Goal: Contribute content

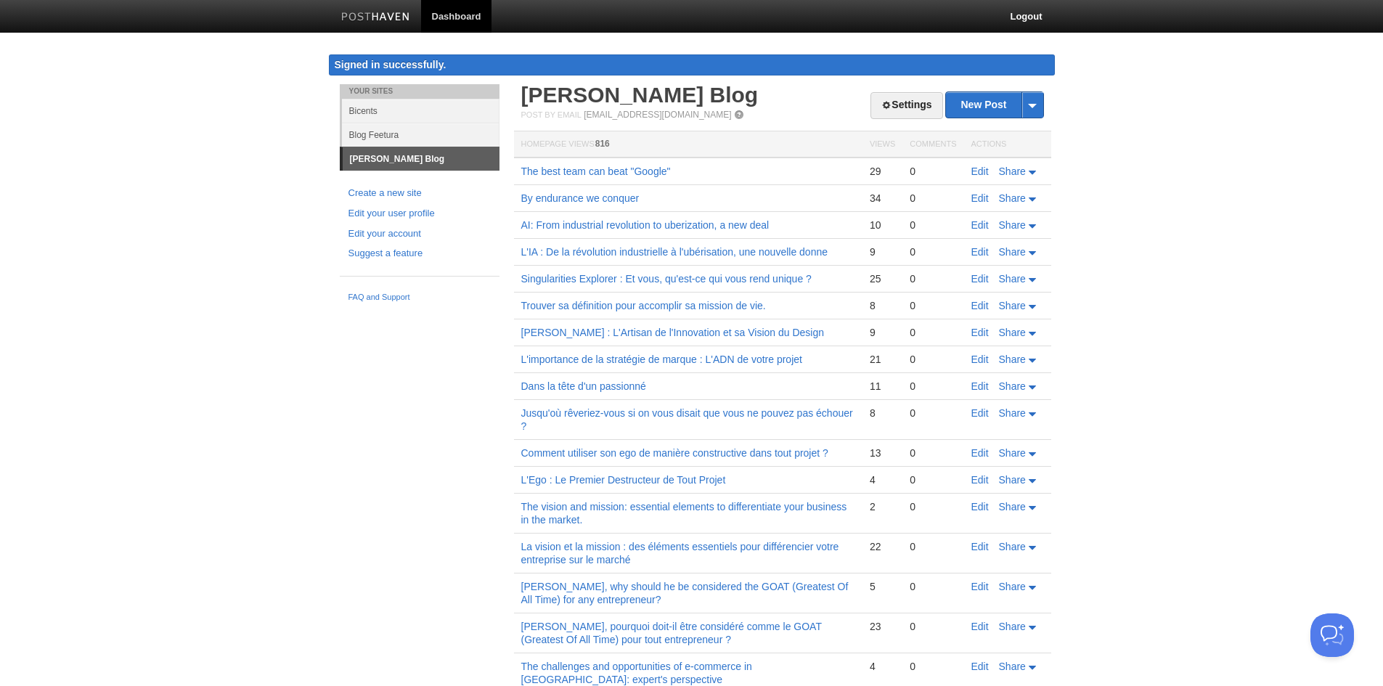
click at [1091, 163] on body "Dashboard Logout Signed in successfully. Signed in successfully. × Your Sites B…" at bounding box center [691, 420] width 1383 height 840
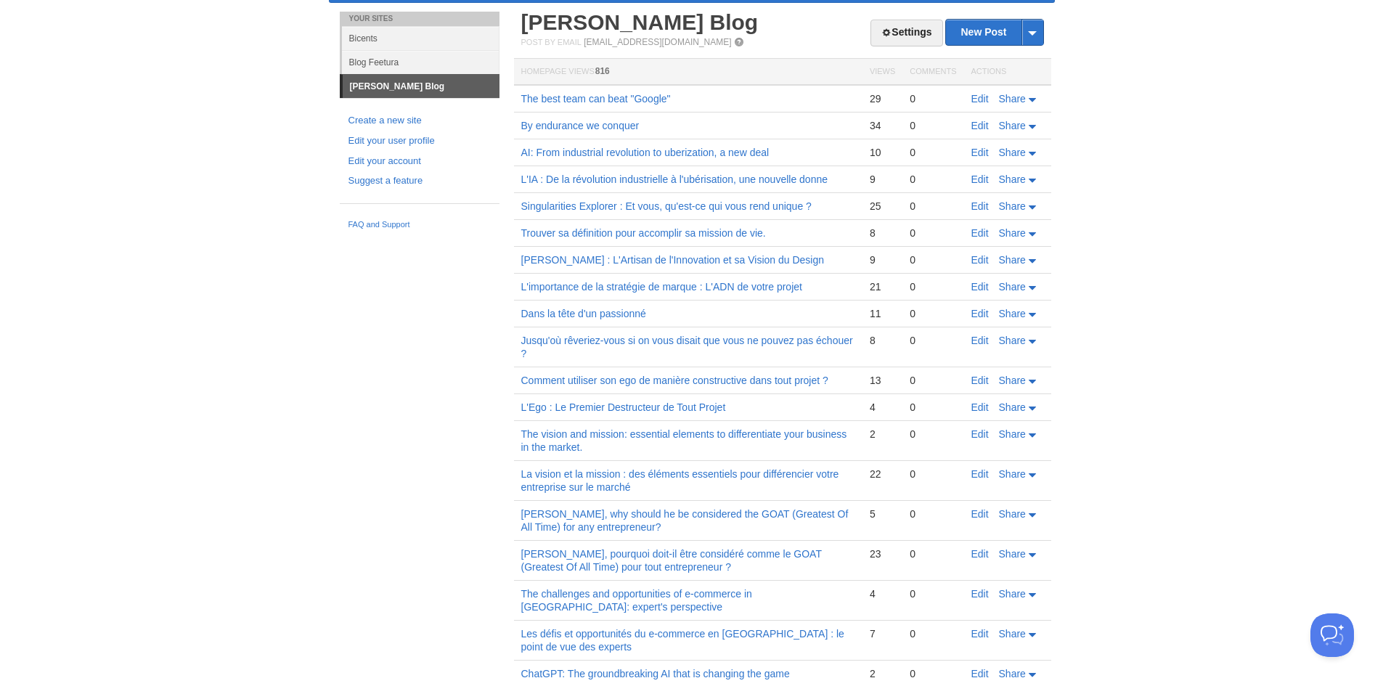
scroll to position [154, 0]
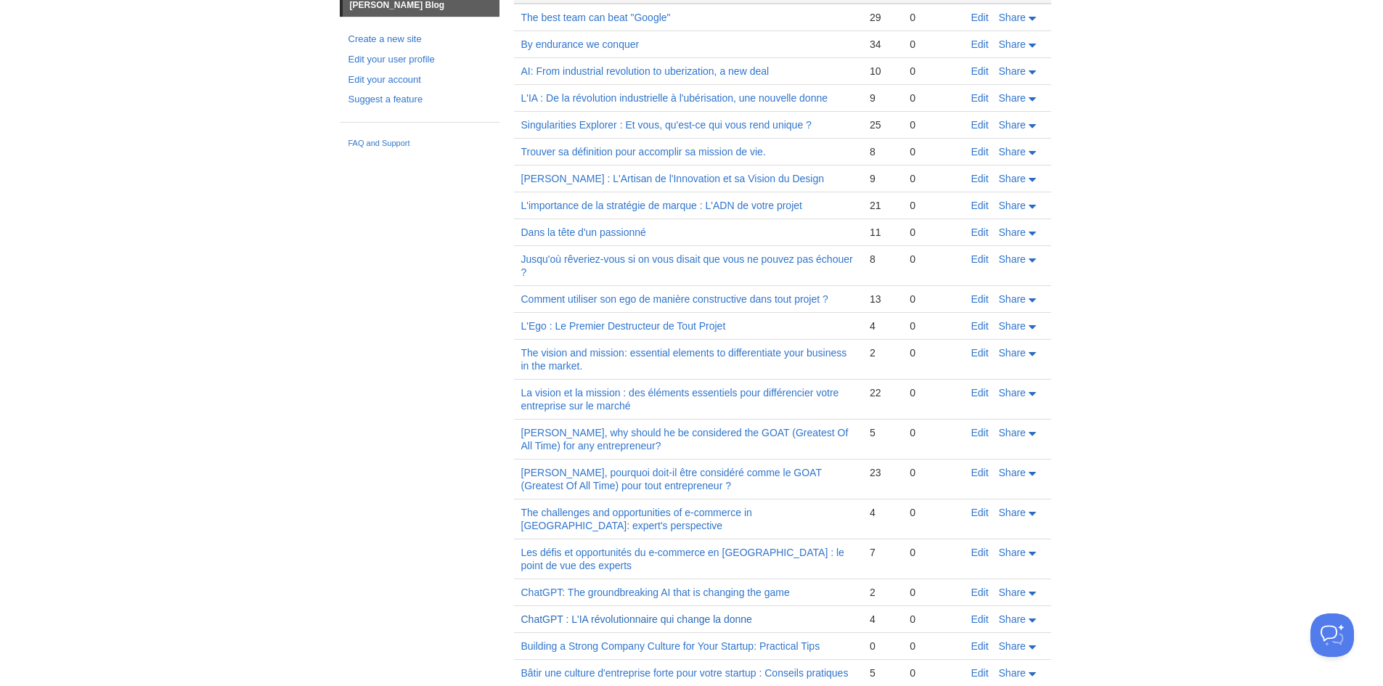
click at [715, 623] on link "ChatGPT : L'IA révolutionnaire qui change la donne" at bounding box center [636, 620] width 231 height 12
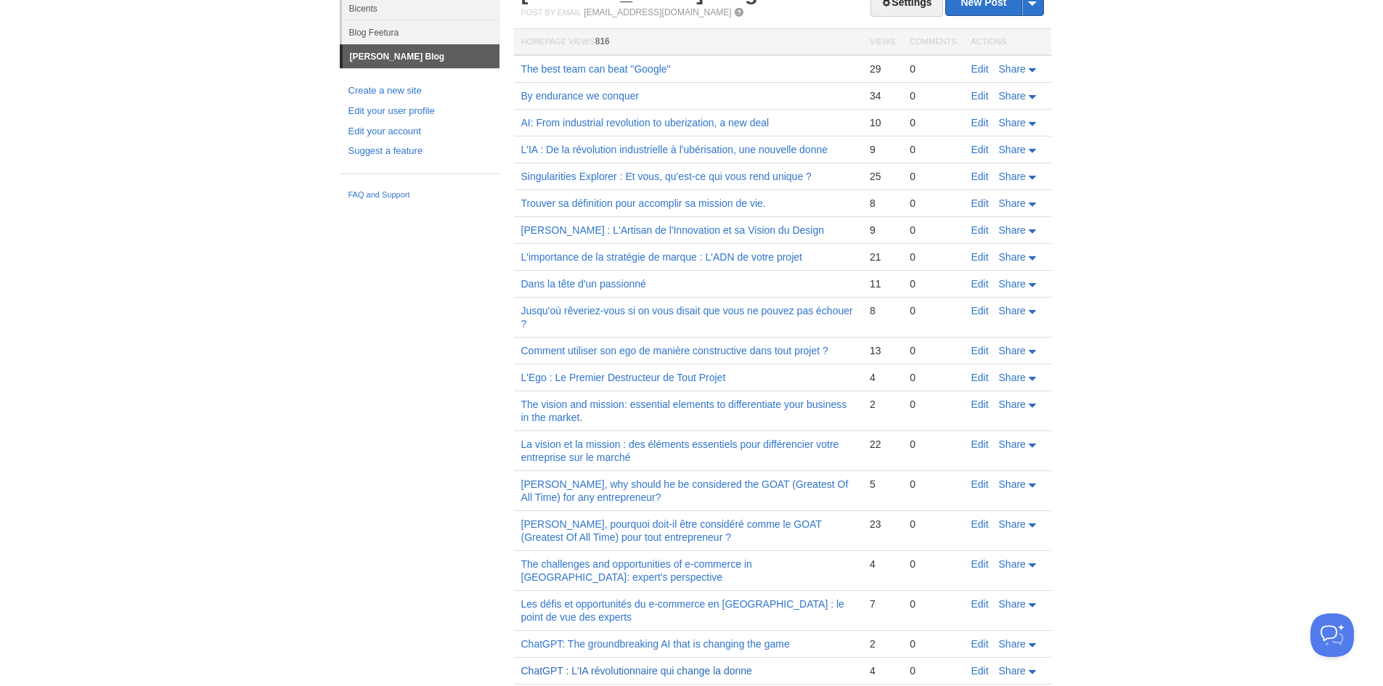
scroll to position [0, 0]
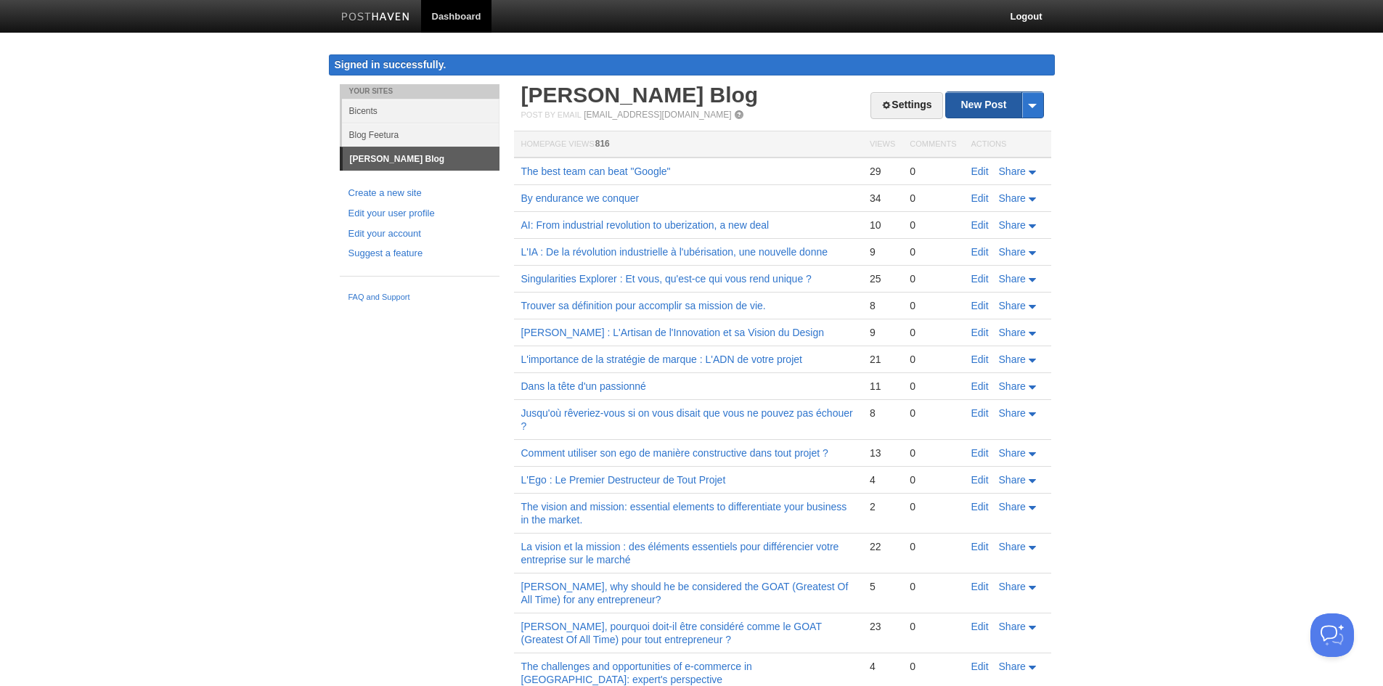
click at [985, 110] on link "New Post" at bounding box center [994, 104] width 97 height 25
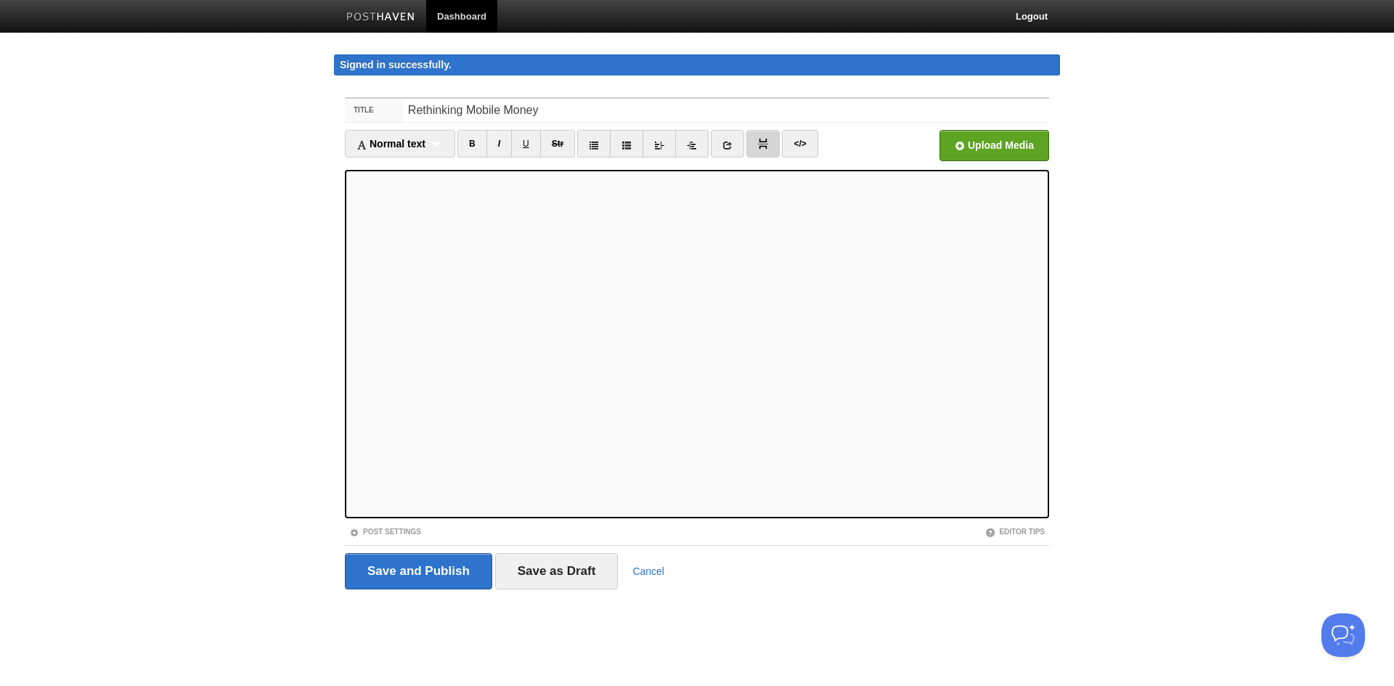
click at [768, 144] on img at bounding box center [763, 144] width 10 height 10
click at [349, 184] on iframe at bounding box center [697, 344] width 704 height 349
click at [985, 157] on input "file" at bounding box center [556, 150] width 1099 height 74
click at [566, 115] on input "Rethinking Mobile Money" at bounding box center [727, 110] width 646 height 23
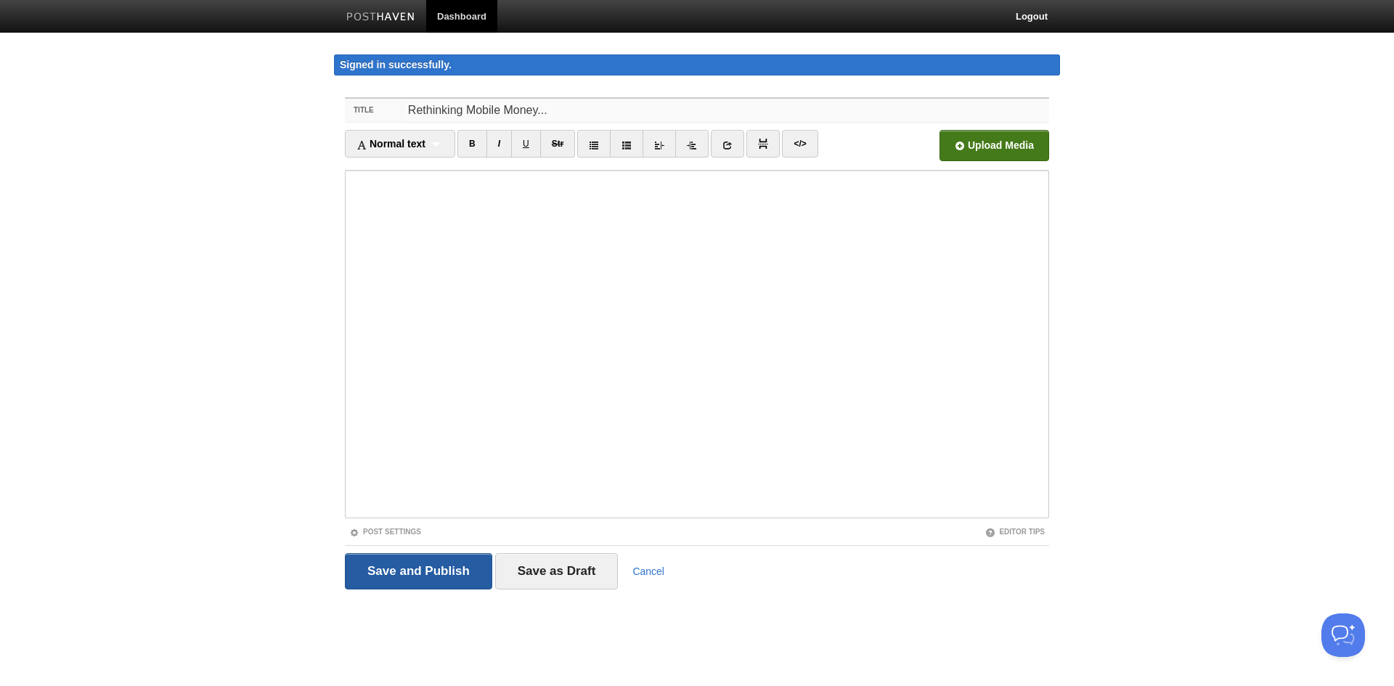
type input "Rethinking Mobile Money..."
click at [410, 579] on input "Save and Publish" at bounding box center [418, 571] width 147 height 36
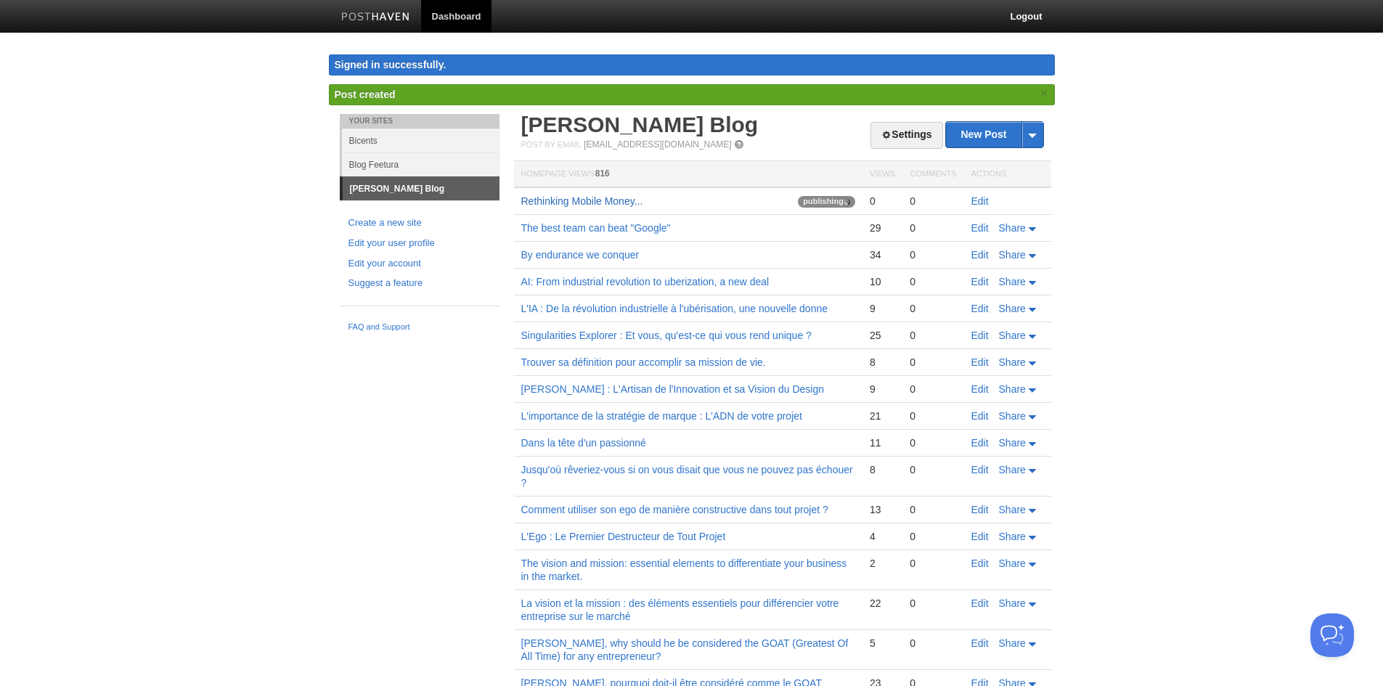
click at [590, 205] on link "Rethinking Mobile Money..." at bounding box center [582, 201] width 122 height 12
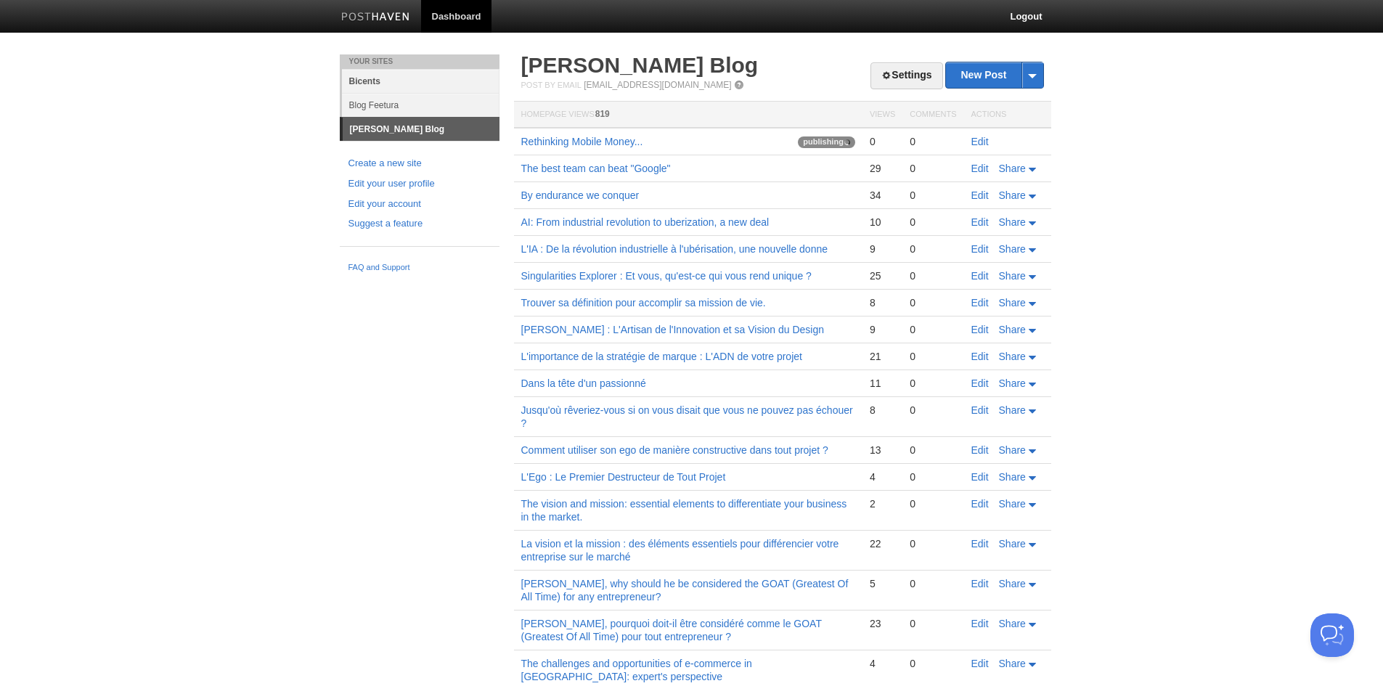
click at [383, 78] on link "Bicents" at bounding box center [421, 81] width 158 height 24
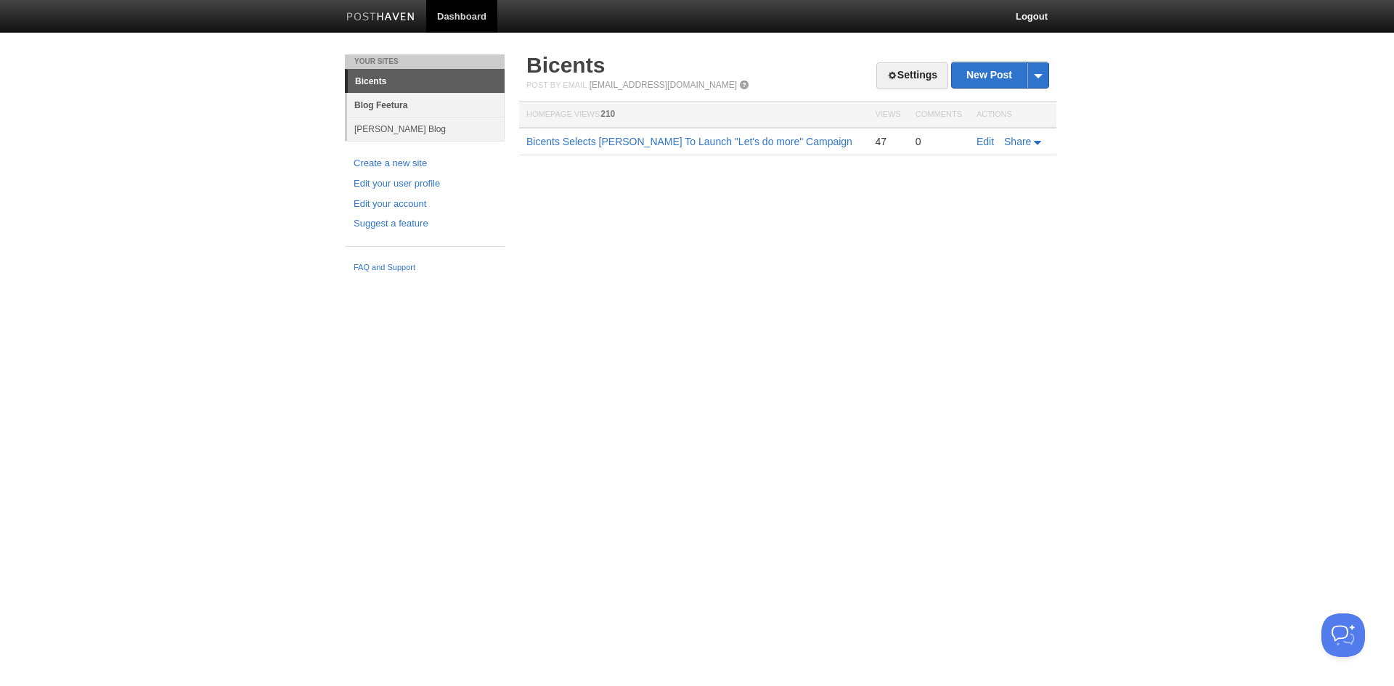
click at [383, 96] on link "Blog Feetura" at bounding box center [426, 105] width 158 height 24
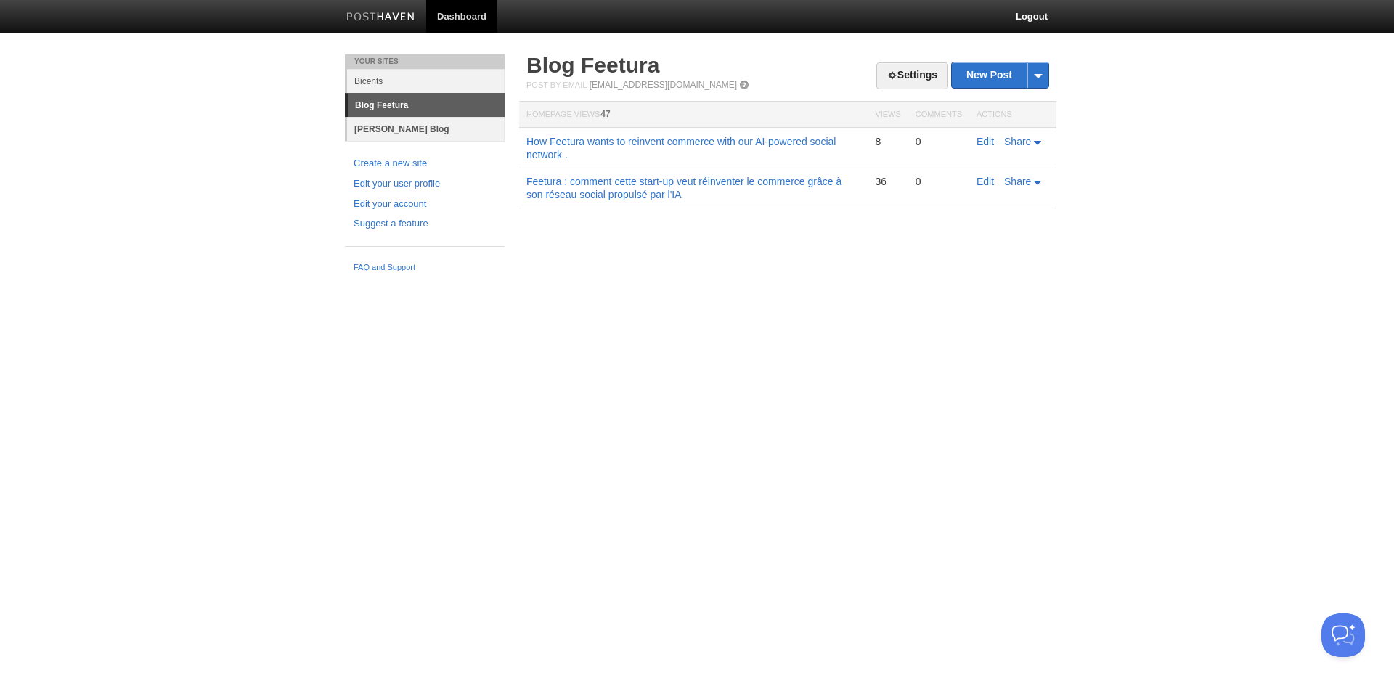
click at [380, 130] on link "[PERSON_NAME] Blog" at bounding box center [426, 129] width 158 height 24
